Goal: Information Seeking & Learning: Check status

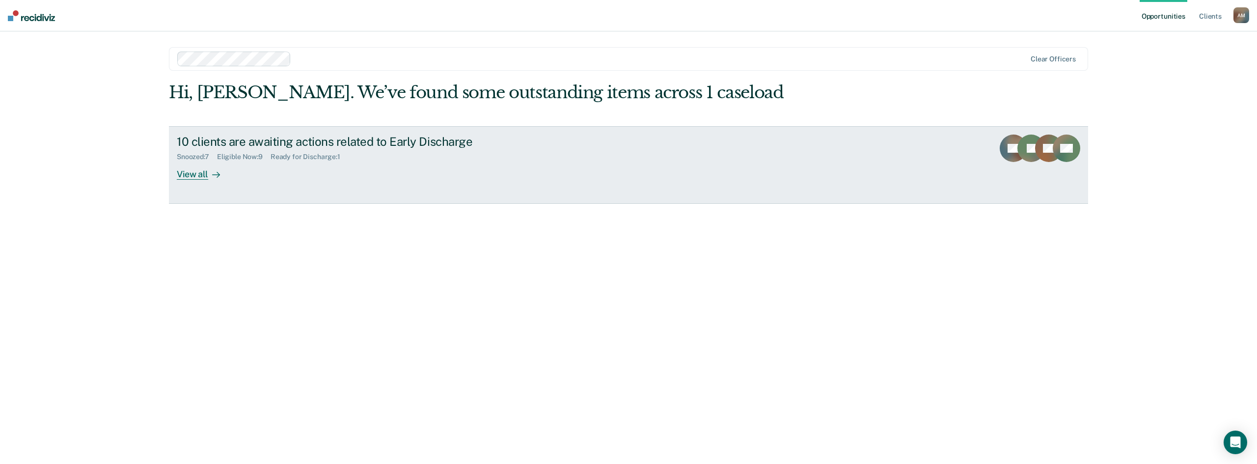
click at [200, 173] on div "View all" at bounding box center [204, 170] width 55 height 19
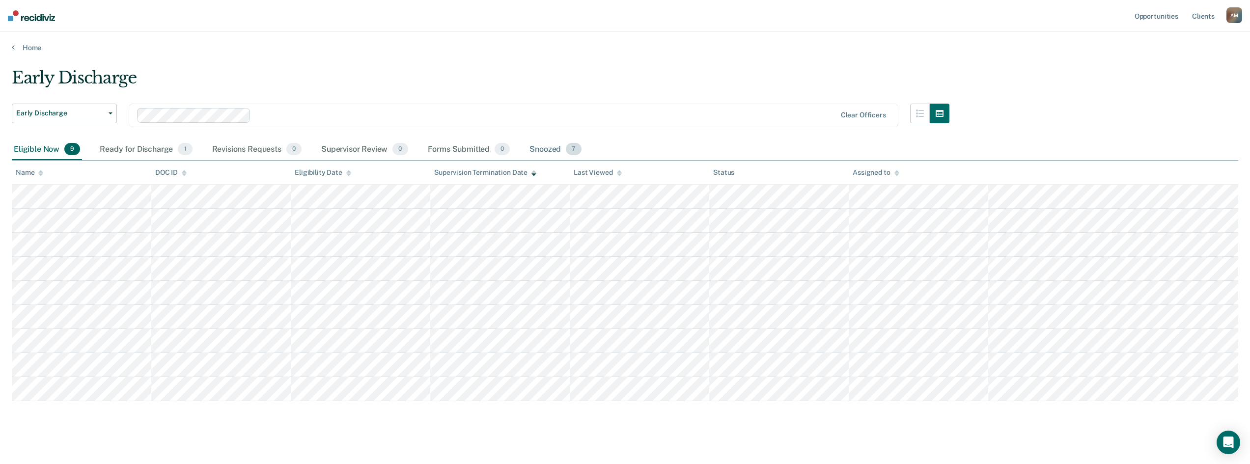
click at [545, 149] on div "Snoozed 7" at bounding box center [554, 150] width 55 height 22
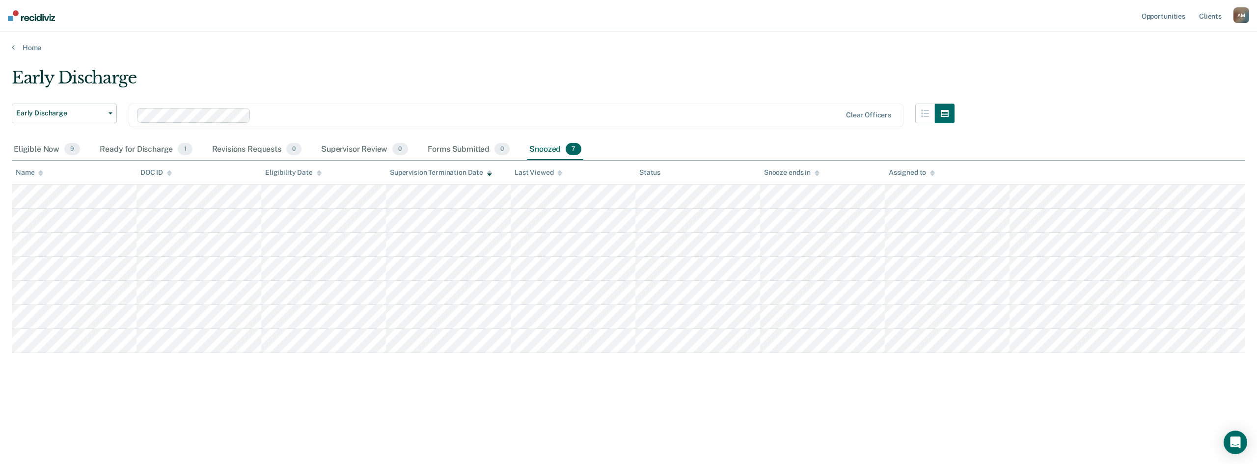
drag, startPoint x: 82, startPoint y: 389, endPoint x: 342, endPoint y: 87, distance: 398.4
click at [83, 389] on div "Early Discharge Early Discharge Early Discharge Clear officers Eligible Now 9 R…" at bounding box center [628, 229] width 1233 height 323
